Goal: Entertainment & Leisure: Consume media (video, audio)

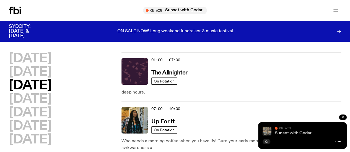
click at [286, 134] on link "Sunset with Cedar" at bounding box center [292, 133] width 37 height 4
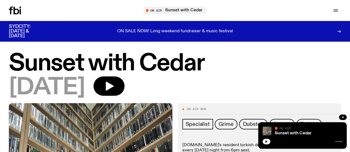
click at [265, 142] on icon "button" at bounding box center [266, 141] width 3 height 3
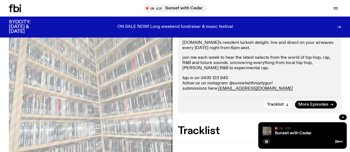
scroll to position [98, 0]
click at [212, 82] on div "[DOMAIN_NAME]'s resident turkish delight. live and direct on your airwaves ever…" at bounding box center [259, 65] width 155 height 51
click at [308, 107] on span "More Episodes" at bounding box center [313, 105] width 30 height 4
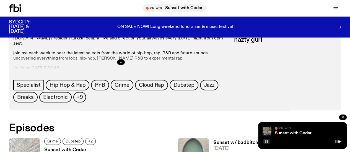
scroll to position [252, 0]
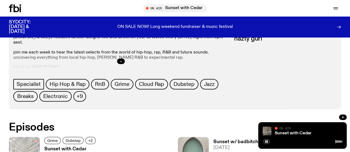
click at [213, 140] on h3 "Sunset w/ badbitchbenny" at bounding box center [242, 142] width 59 height 5
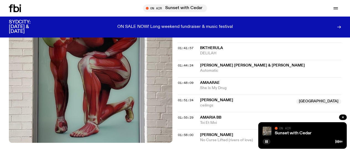
scroll to position [718, 0]
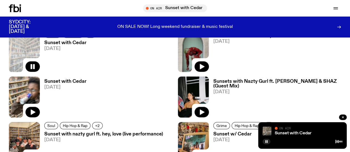
scroll to position [359, 0]
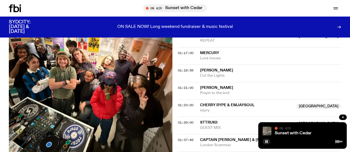
scroll to position [471, 0]
click at [14, 5] on icon at bounding box center [17, 8] width 6 height 8
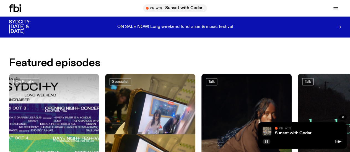
scroll to position [189, 0]
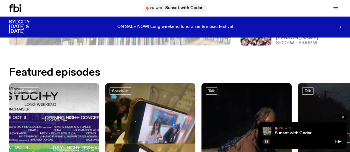
click at [293, 37] on h3 "The Bridge with [PERSON_NAME]" at bounding box center [308, 35] width 65 height 9
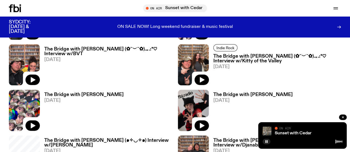
scroll to position [245, 0]
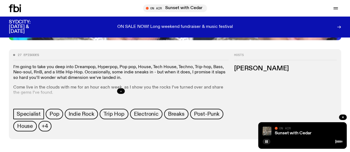
click at [122, 93] on icon "button" at bounding box center [120, 91] width 3 height 3
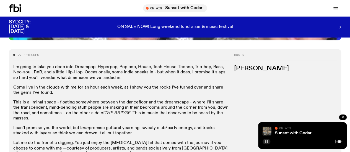
scroll to position [245, 0]
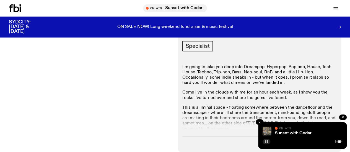
scroll to position [164, 0]
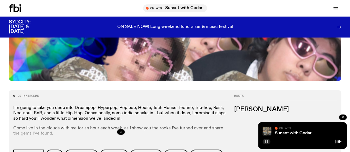
scroll to position [204, 0]
click at [16, 8] on icon at bounding box center [15, 8] width 12 height 8
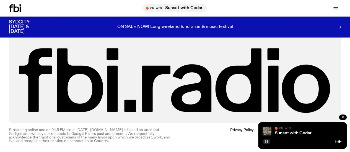
scroll to position [1233, 0]
